Goal: Navigation & Orientation: Go to known website

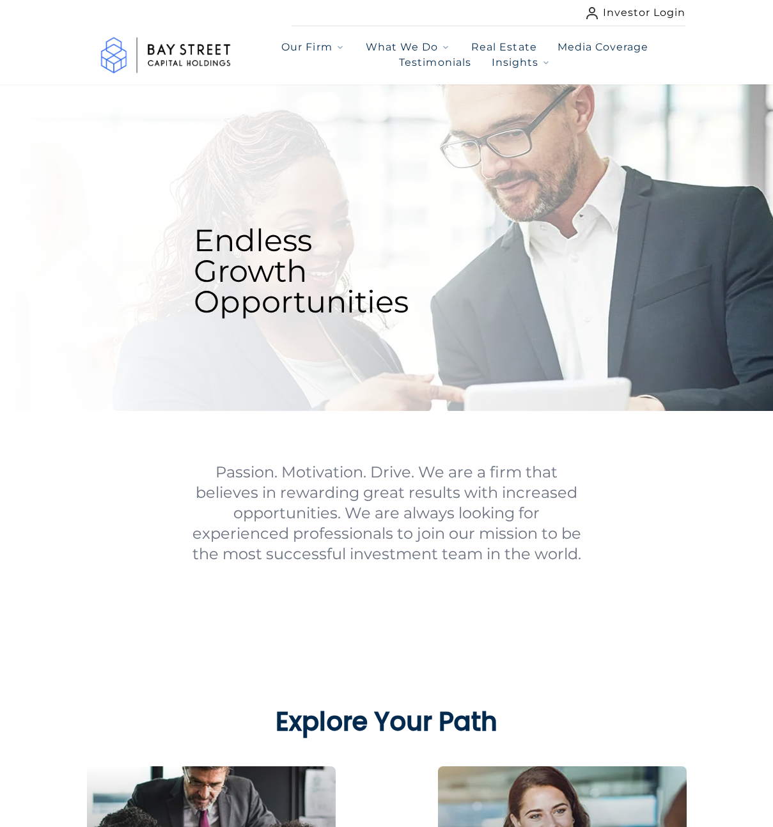
click at [641, 11] on link "Investor Login" at bounding box center [636, 12] width 100 height 15
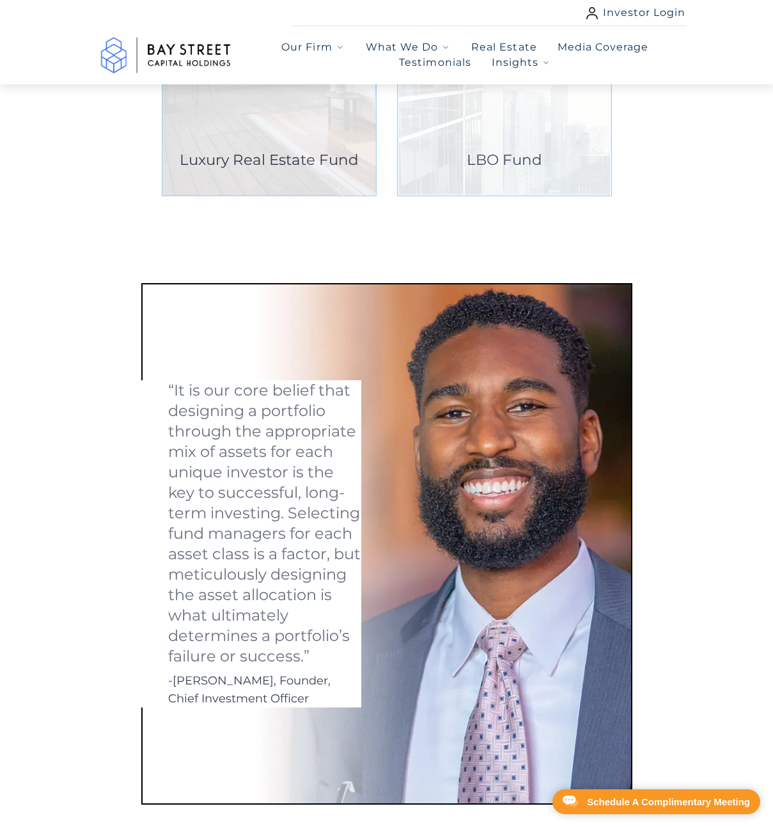
click at [298, 122] on link at bounding box center [268, 30] width 213 height 331
